Goal: Task Accomplishment & Management: Manage account settings

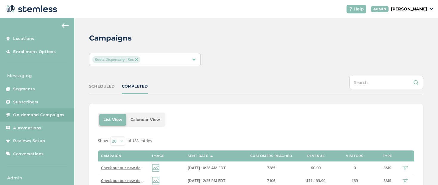
click at [124, 83] on div "COMPLETED" at bounding box center [135, 86] width 26 height 6
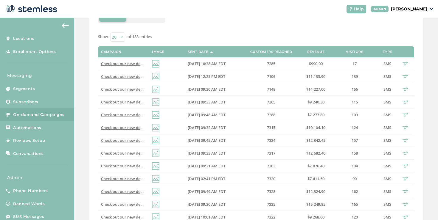
scroll to position [17, 0]
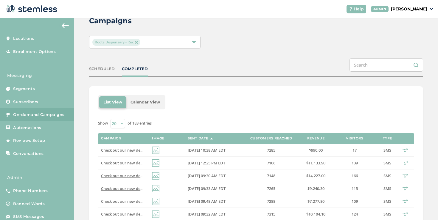
click at [160, 46] on div "Roots Dispensary - Rec" at bounding box center [144, 42] width 111 height 13
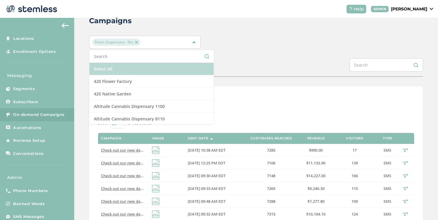
click at [132, 63] on li "Select All" at bounding box center [151, 69] width 124 height 13
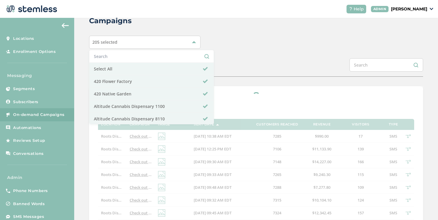
click at [277, 63] on div "SCHEDULED COMPLETED" at bounding box center [256, 67] width 334 height 18
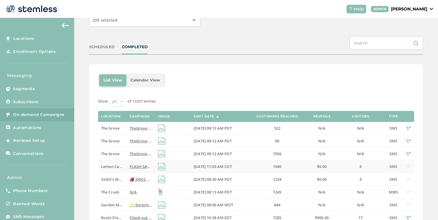
scroll to position [53, 0]
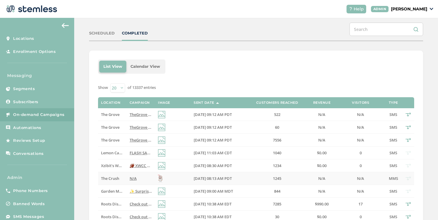
click at [138, 181] on label "N/A" at bounding box center [141, 178] width 22 height 5
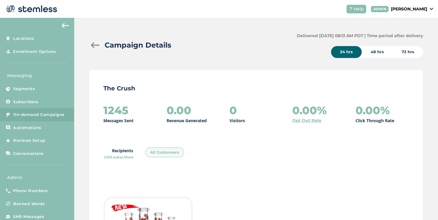
click at [97, 43] on div at bounding box center [95, 45] width 12 height 6
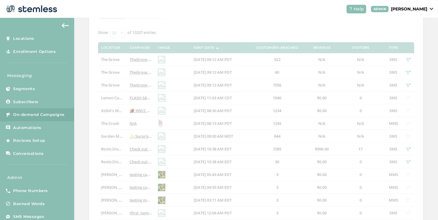
scroll to position [113, 0]
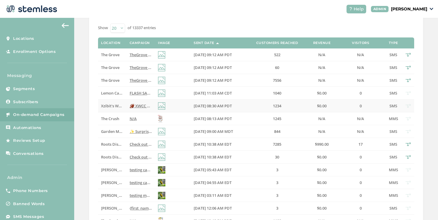
click at [130, 108] on span "🏈 XWCC Chatsworth [DATE] Night Football! 🏈 Wear ANY football jersey and get 55%…" at bounding box center [284, 105] width 309 height 5
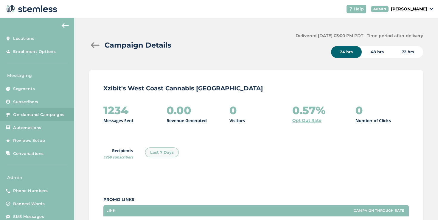
click at [96, 45] on div at bounding box center [95, 45] width 12 height 6
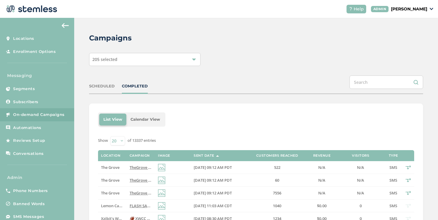
click at [142, 185] on span "TheGrove La Mesa: You have a new notification waiting for you, {first_name}! Re…" at bounding box center [219, 193] width 179 height 5
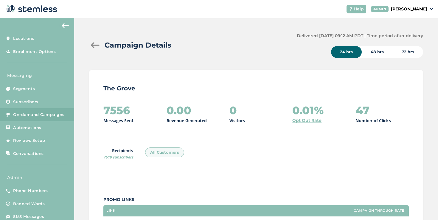
click at [97, 46] on div at bounding box center [95, 45] width 12 height 6
